Goal: Find specific page/section: Find specific page/section

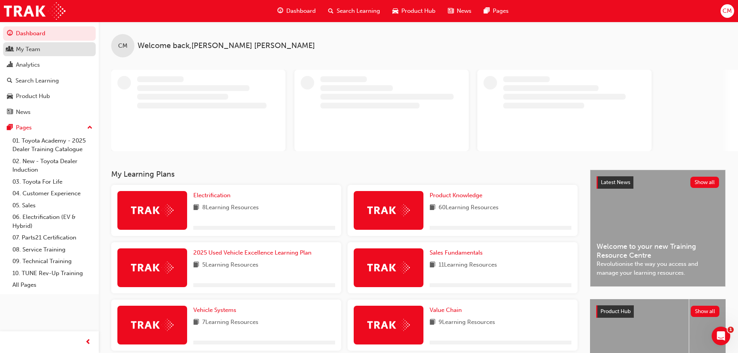
click at [37, 51] on div "My Team" at bounding box center [28, 49] width 24 height 9
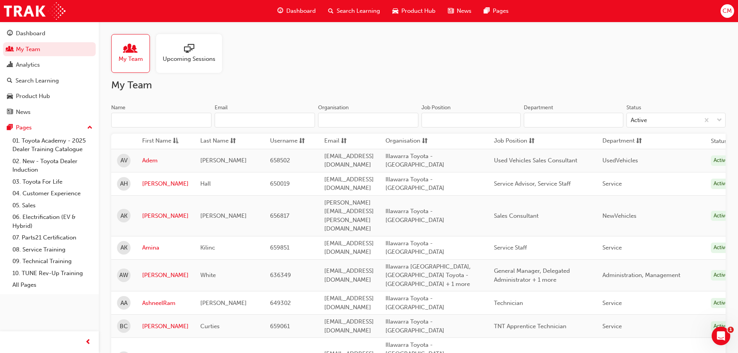
drag, startPoint x: 154, startPoint y: 114, endPoint x: 161, endPoint y: 114, distance: 7.4
click at [154, 113] on input "Name" at bounding box center [161, 120] width 100 height 15
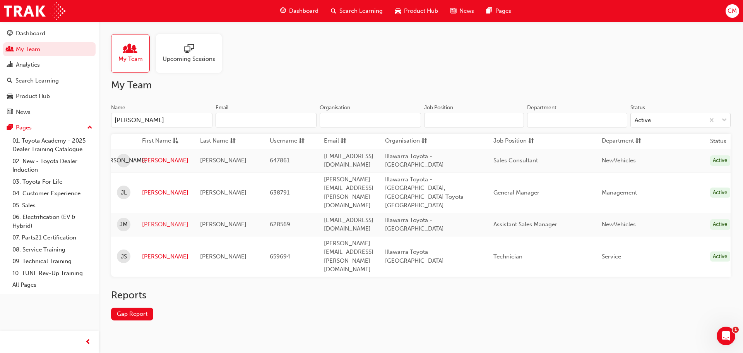
type input "[PERSON_NAME]"
click at [154, 220] on link "[PERSON_NAME]" at bounding box center [165, 224] width 46 height 9
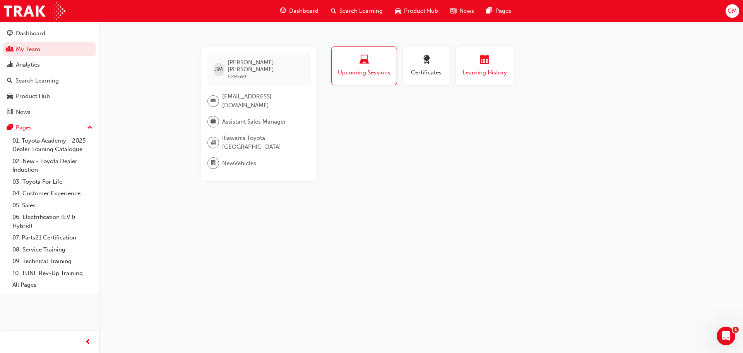
click at [481, 70] on span "Learning History" at bounding box center [485, 72] width 46 height 9
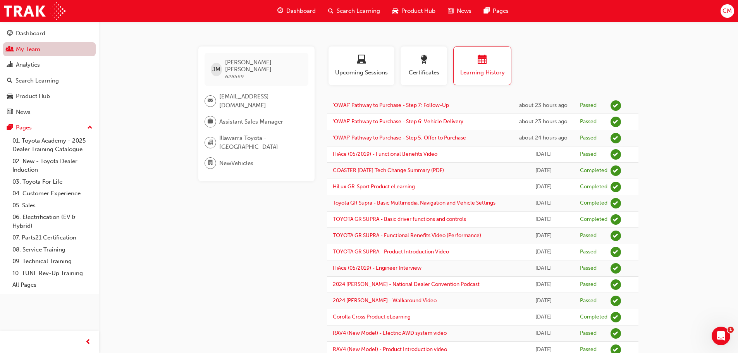
click at [44, 54] on link "My Team" at bounding box center [49, 49] width 93 height 14
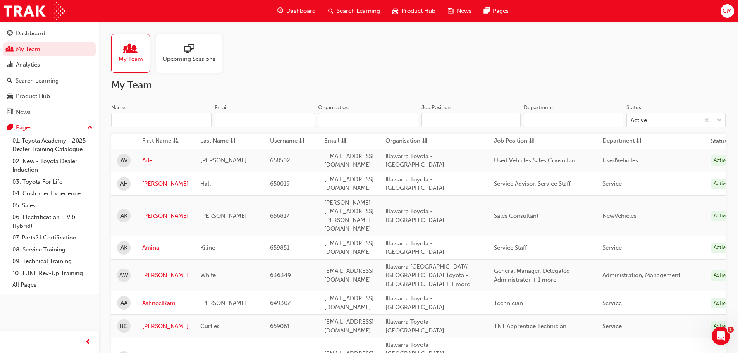
click at [167, 113] on input "Name" at bounding box center [161, 120] width 100 height 15
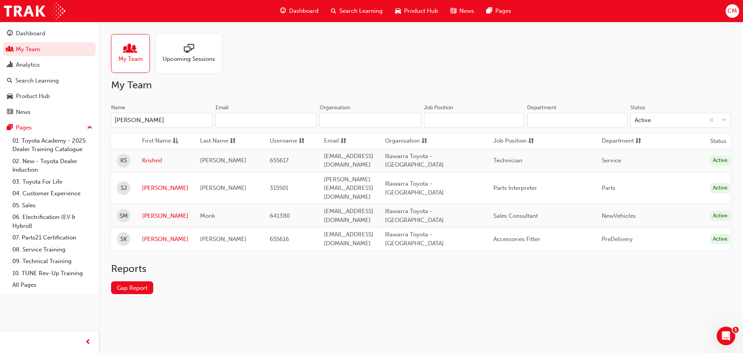
type input "[PERSON_NAME]"
click at [350, 58] on div "My Team Upcoming Sessions" at bounding box center [421, 53] width 620 height 39
